Goal: Task Accomplishment & Management: Complete application form

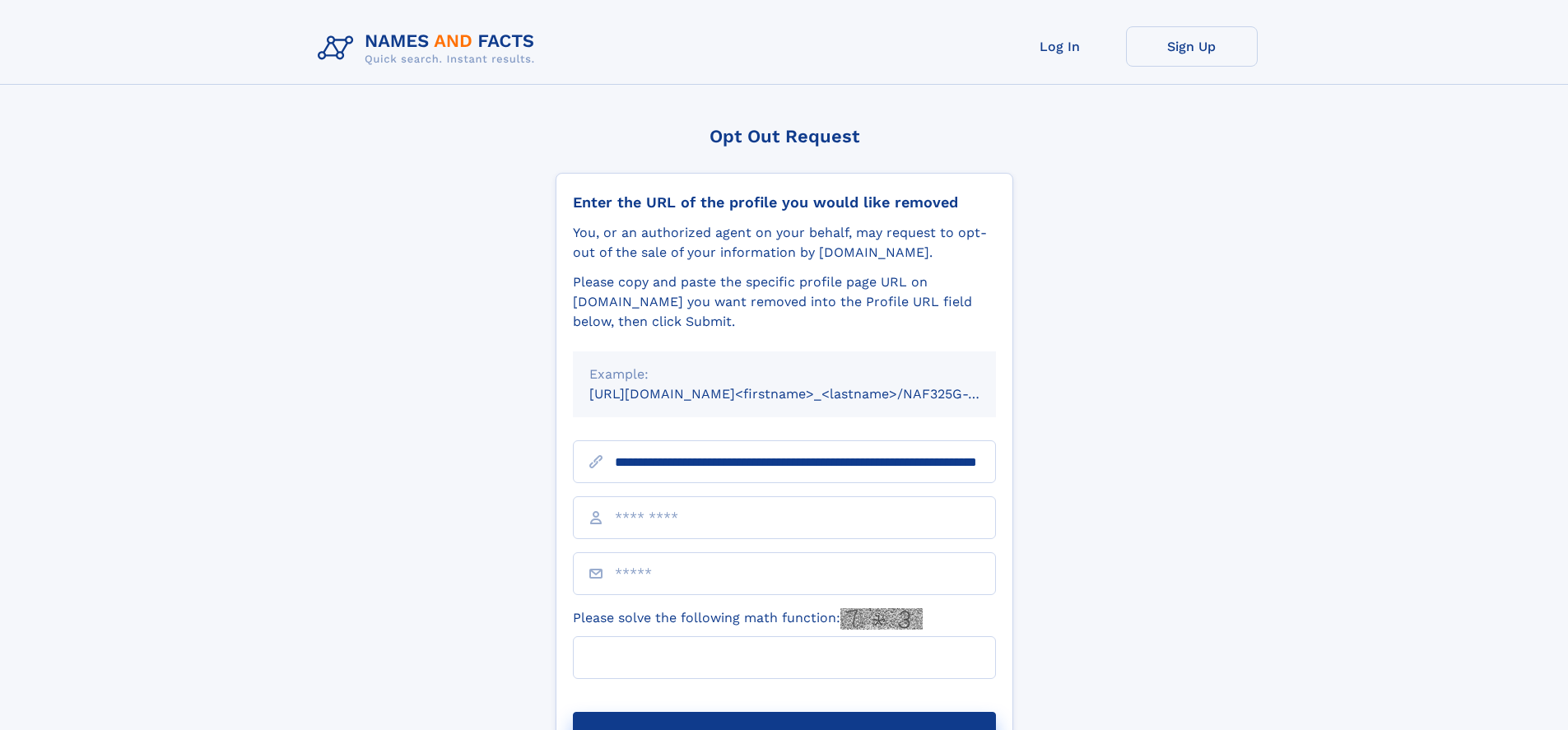
scroll to position [0, 163]
type input "**********"
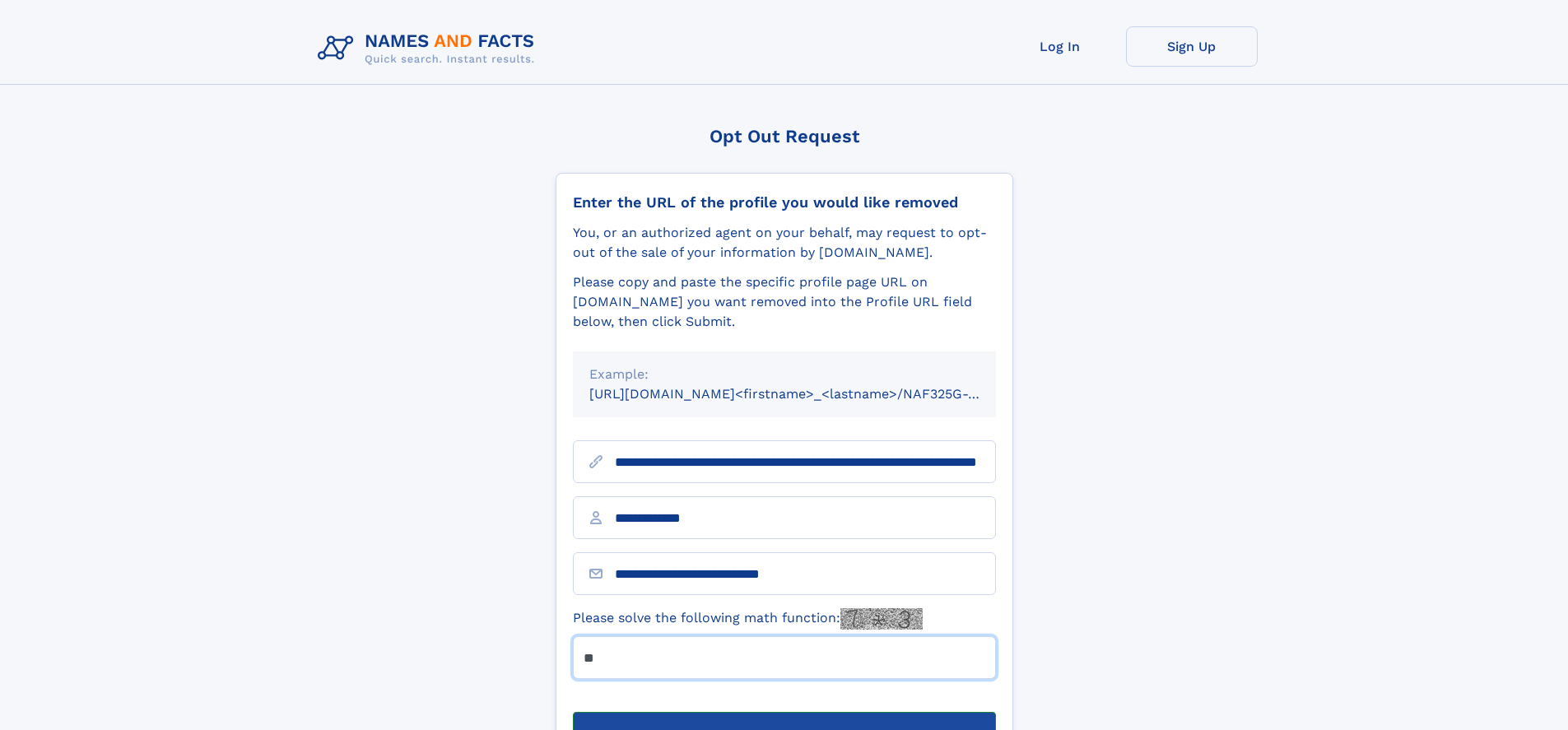
type input "**"
click at [783, 712] on button "Submit Opt Out Request" at bounding box center [784, 738] width 423 height 53
